Goal: Task Accomplishment & Management: Use online tool/utility

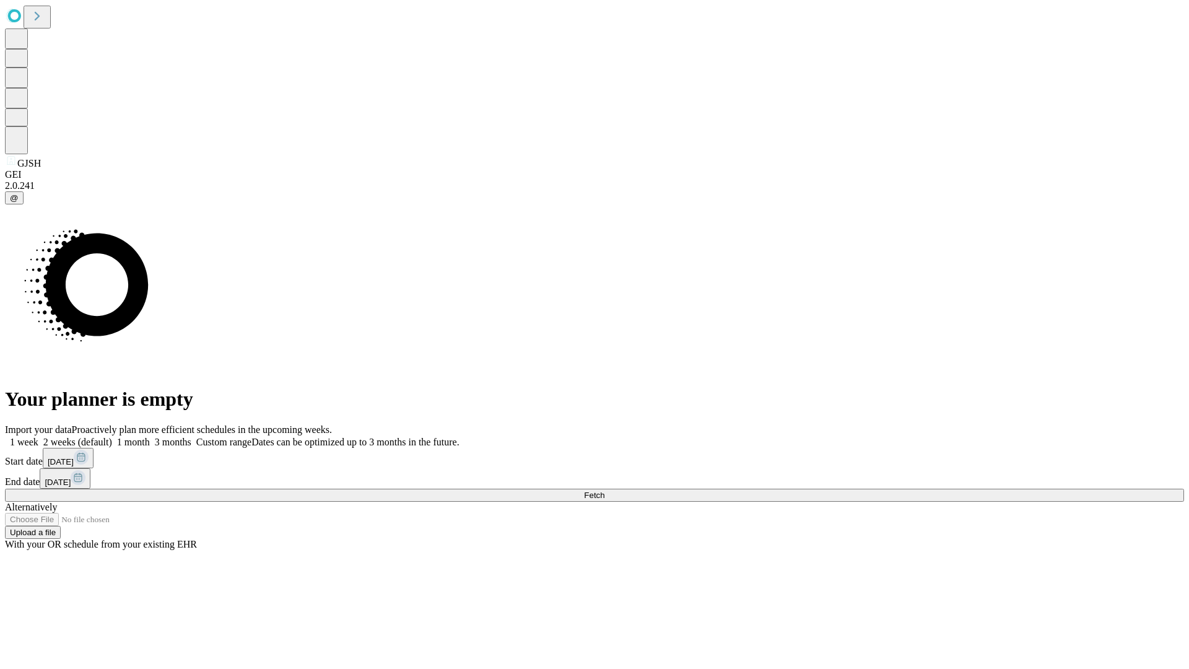
click at [604, 491] on span "Fetch" at bounding box center [594, 495] width 20 height 9
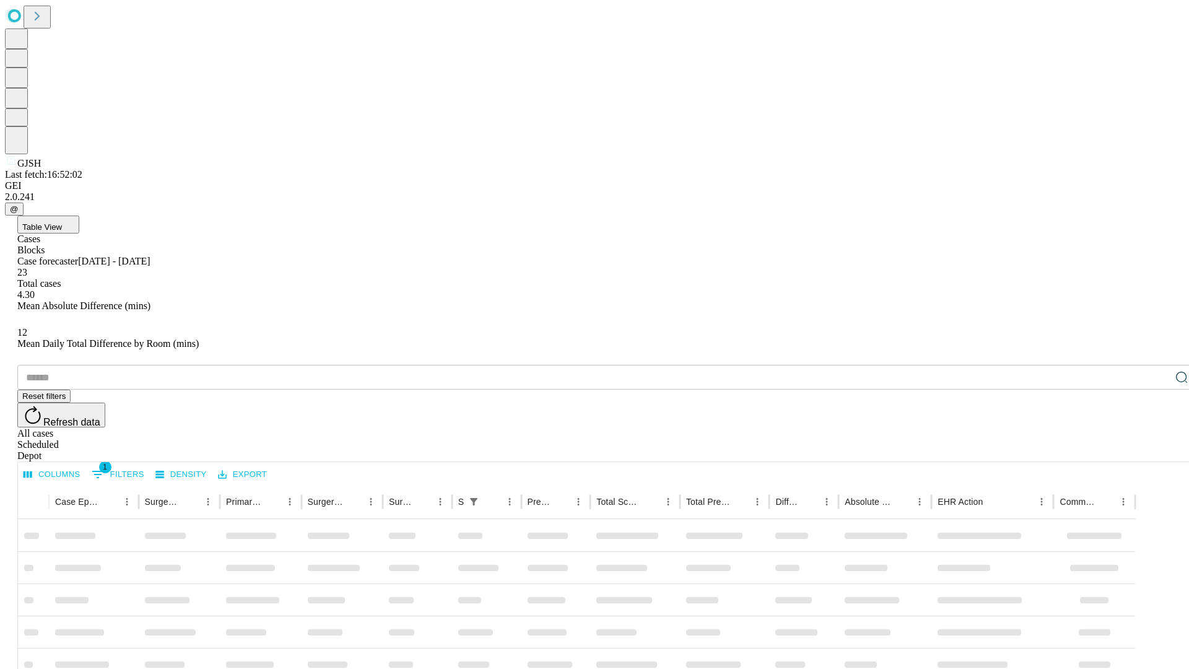
click at [1157, 450] on div "Depot" at bounding box center [606, 455] width 1179 height 11
